Goal: Navigation & Orientation: Find specific page/section

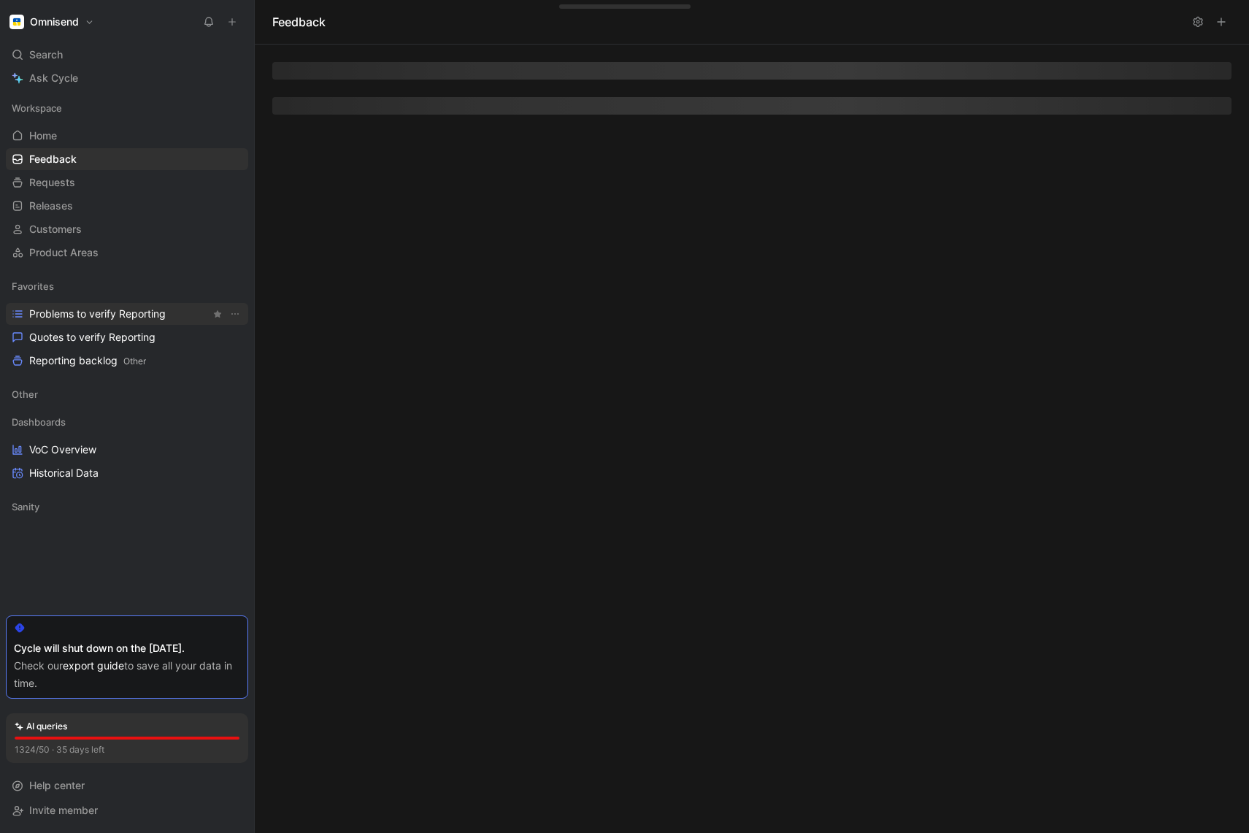
click at [64, 313] on span "Problems to verify Reporting" at bounding box center [97, 314] width 136 height 15
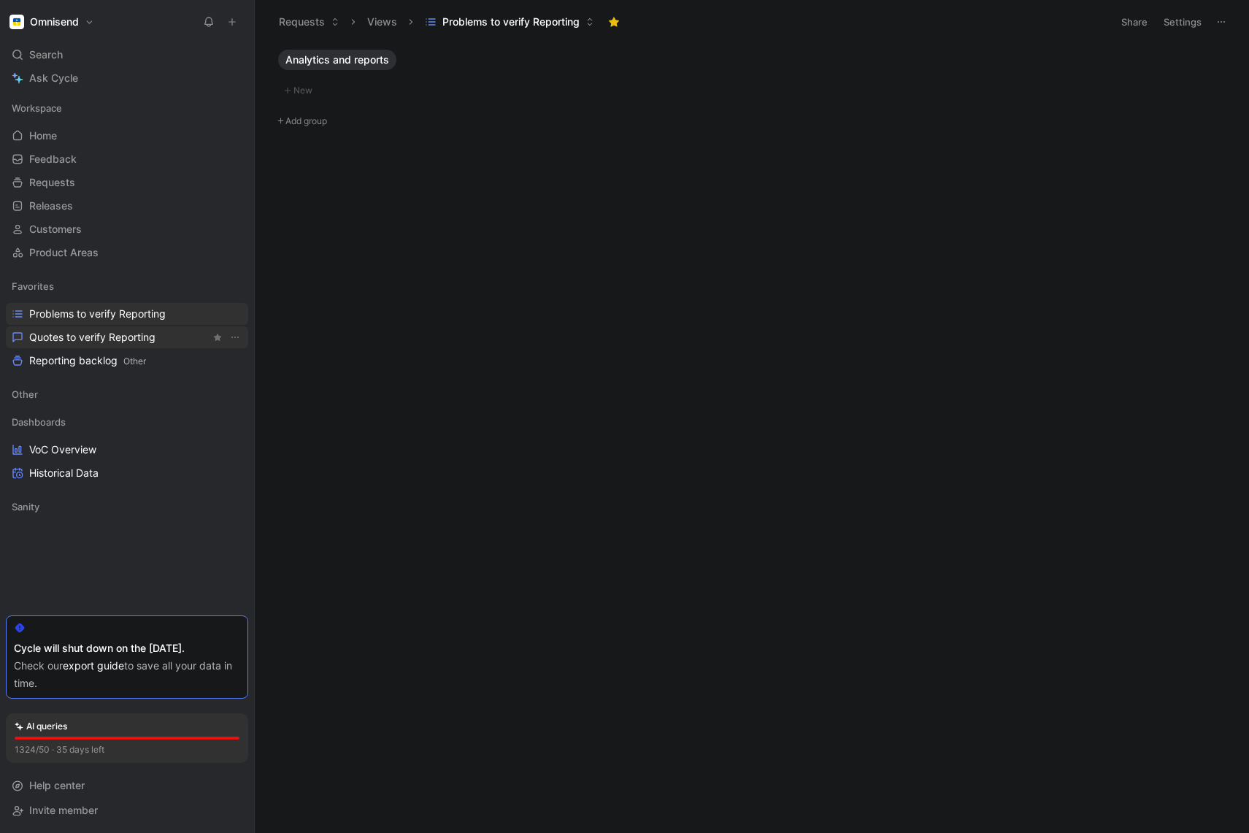
click at [34, 340] on span "Quotes to verify Reporting" at bounding box center [92, 337] width 126 height 15
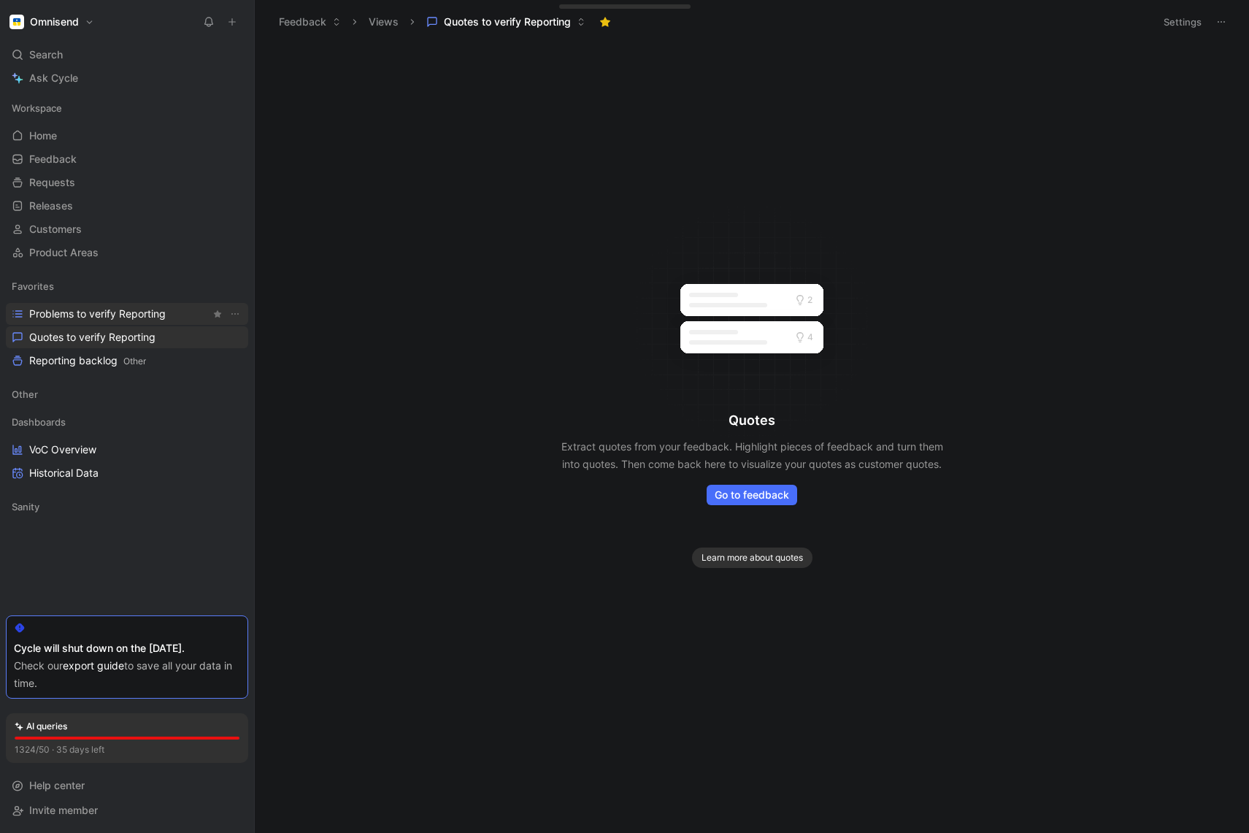
click at [58, 315] on span "Problems to verify Reporting" at bounding box center [97, 314] width 136 height 15
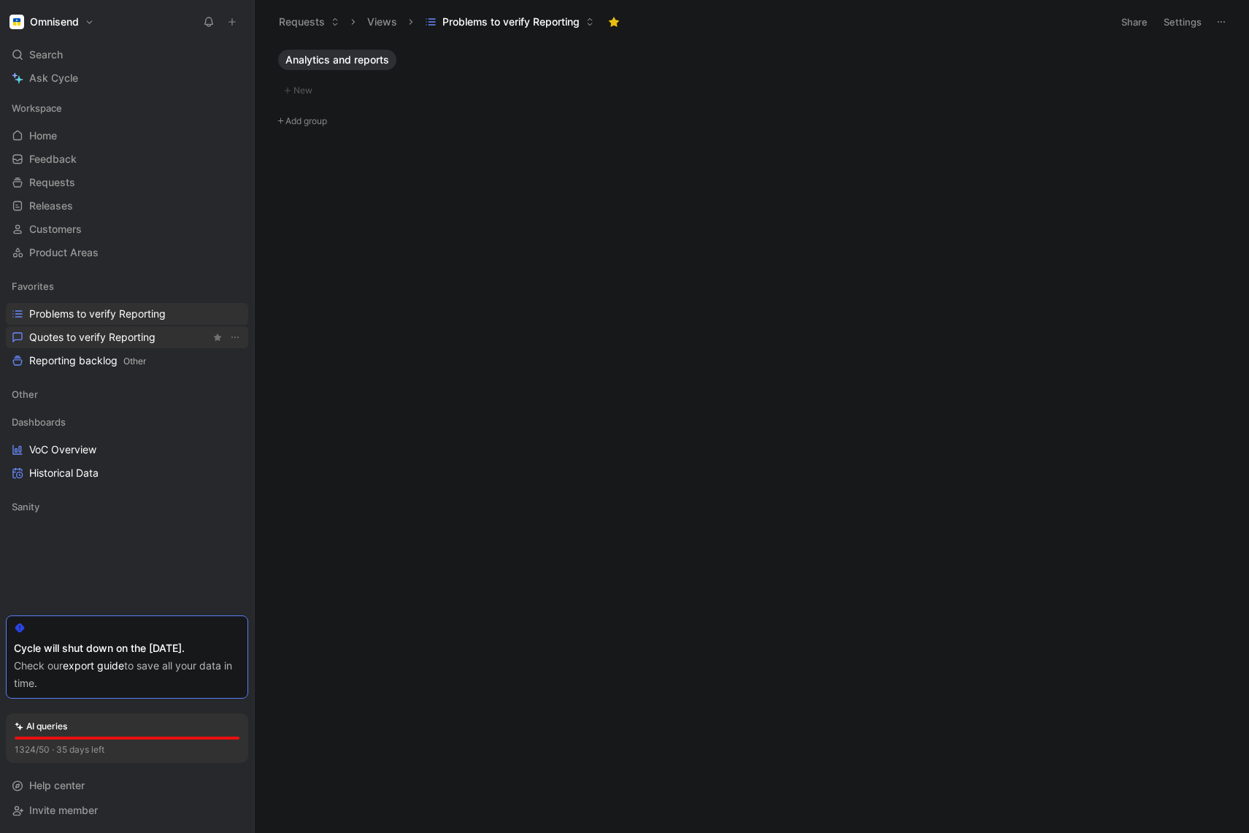
click at [59, 332] on span "Quotes to verify Reporting" at bounding box center [92, 337] width 126 height 15
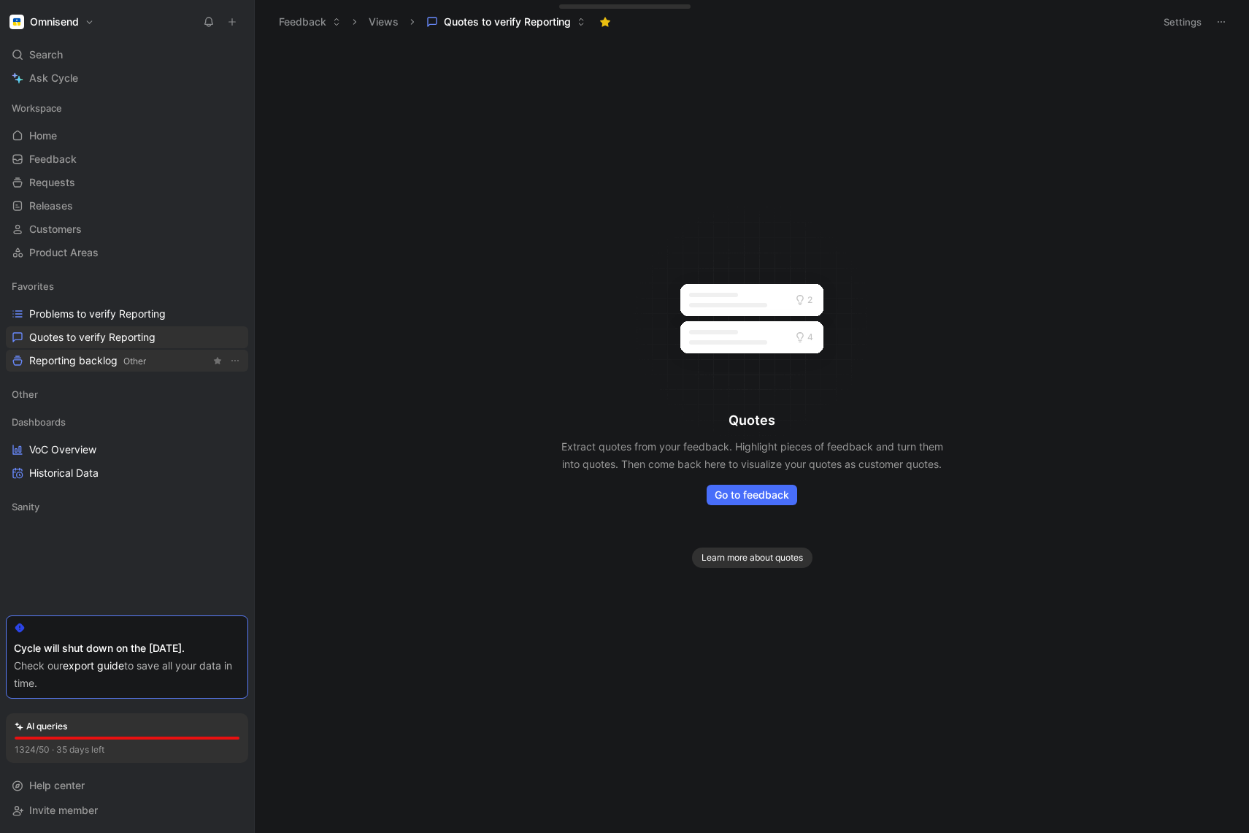
click at [66, 355] on span "Reporting backlog Other" at bounding box center [87, 360] width 117 height 15
